Goal: Task Accomplishment & Management: Use online tool/utility

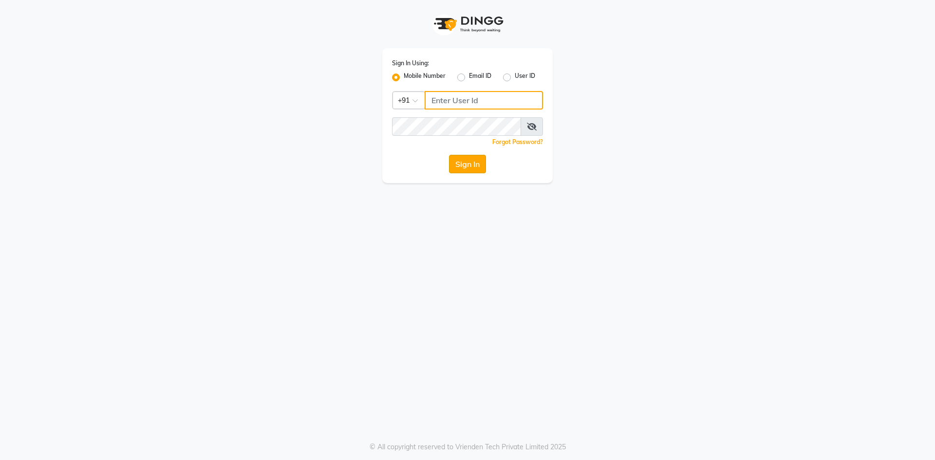
type input "9867580011"
click at [477, 168] on button "Sign In" at bounding box center [467, 164] width 37 height 19
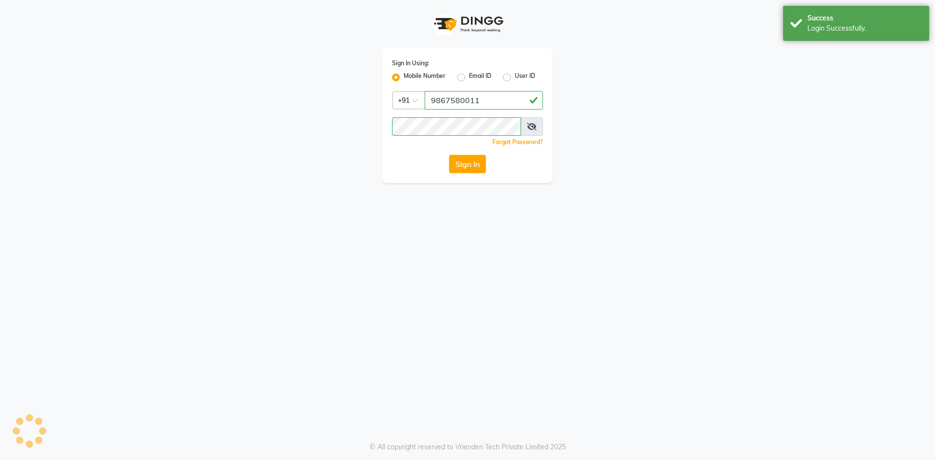
select select "service"
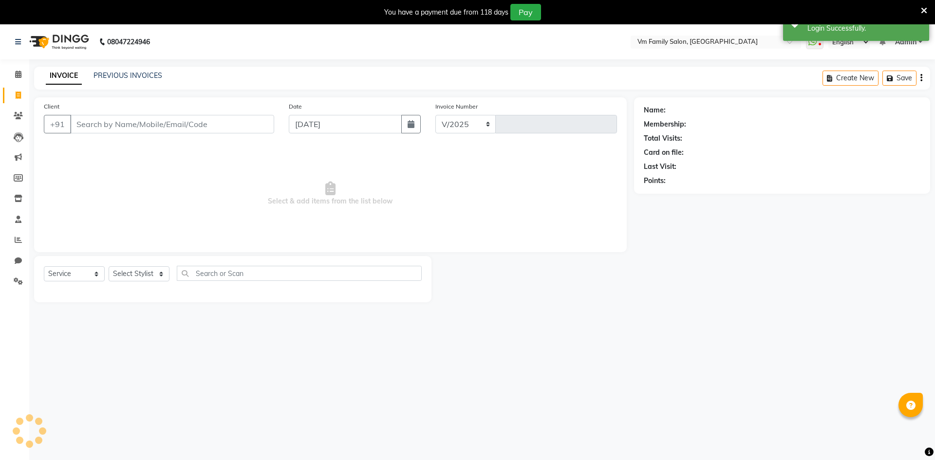
select select "en"
select select "7861"
type input "0543"
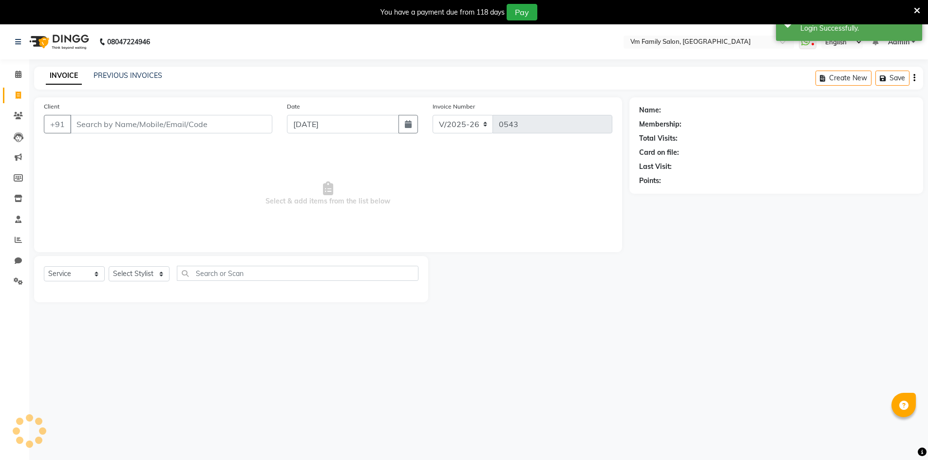
click at [920, 10] on icon at bounding box center [917, 10] width 6 height 9
